Goal: Information Seeking & Learning: Learn about a topic

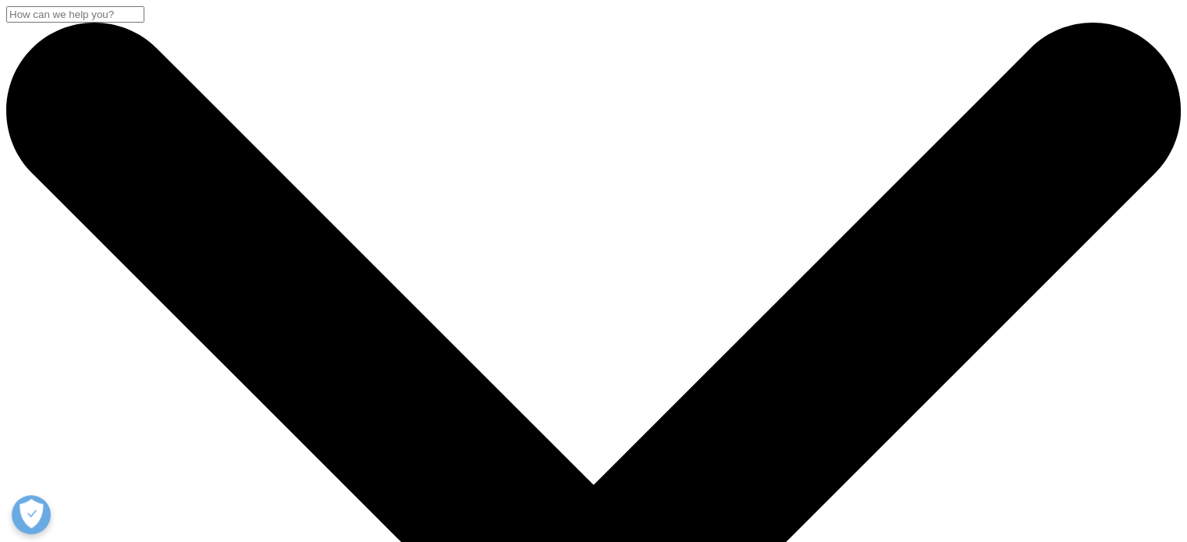
drag, startPoint x: 343, startPoint y: 393, endPoint x: 140, endPoint y: 323, distance: 214.6
drag, startPoint x: 140, startPoint y: 323, endPoint x: 333, endPoint y: 378, distance: 200.5
